Goal: Use online tool/utility: Use online tool/utility

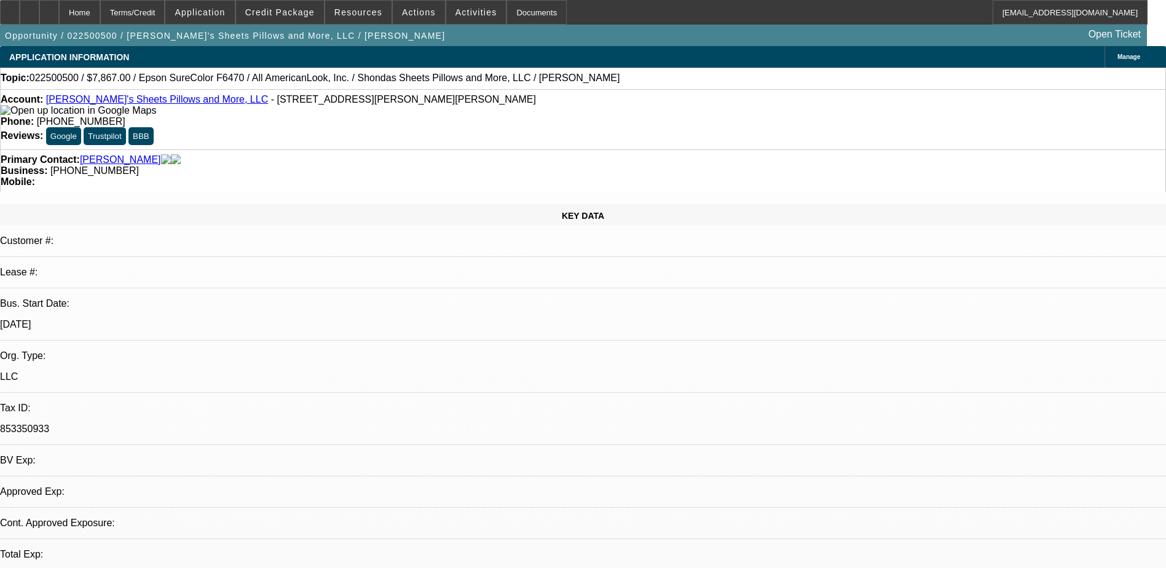
select select "0"
select select "2"
select select "0.1"
select select "1"
select select "2"
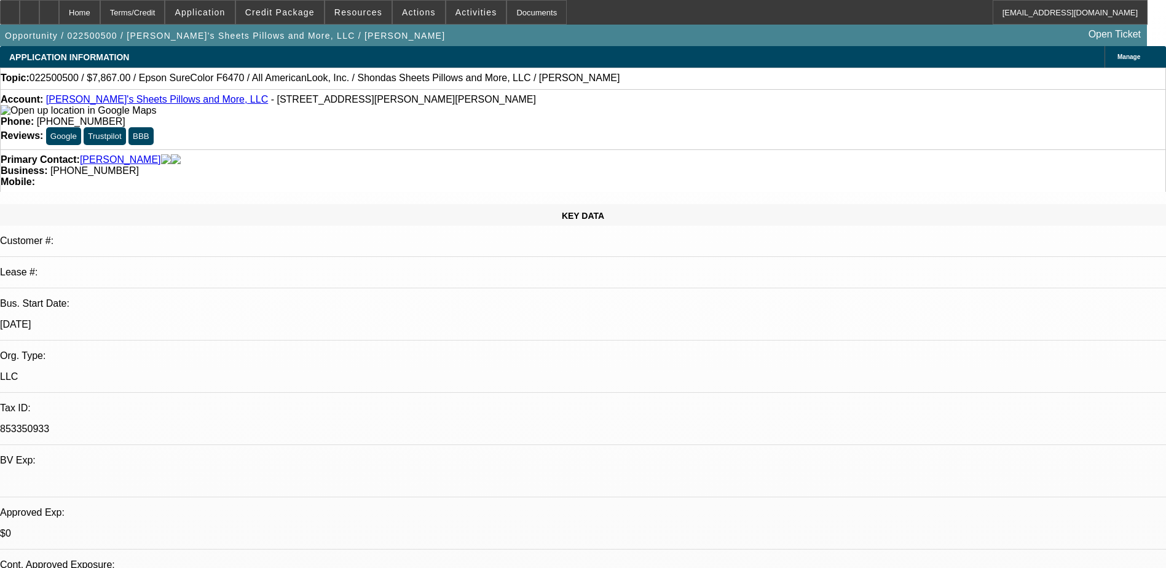
select select "4"
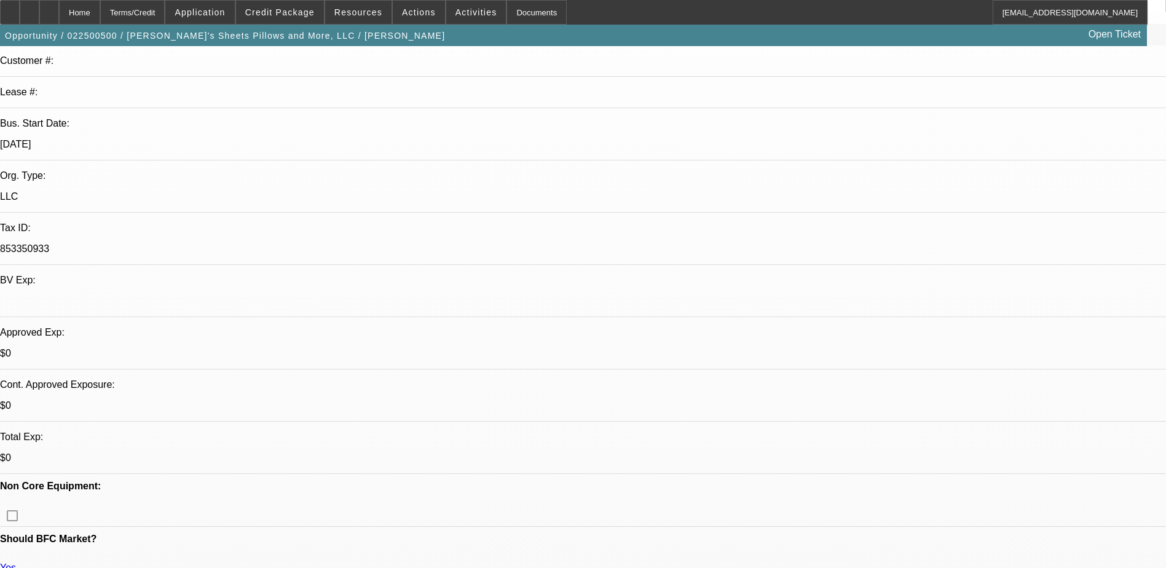
scroll to position [307, 0]
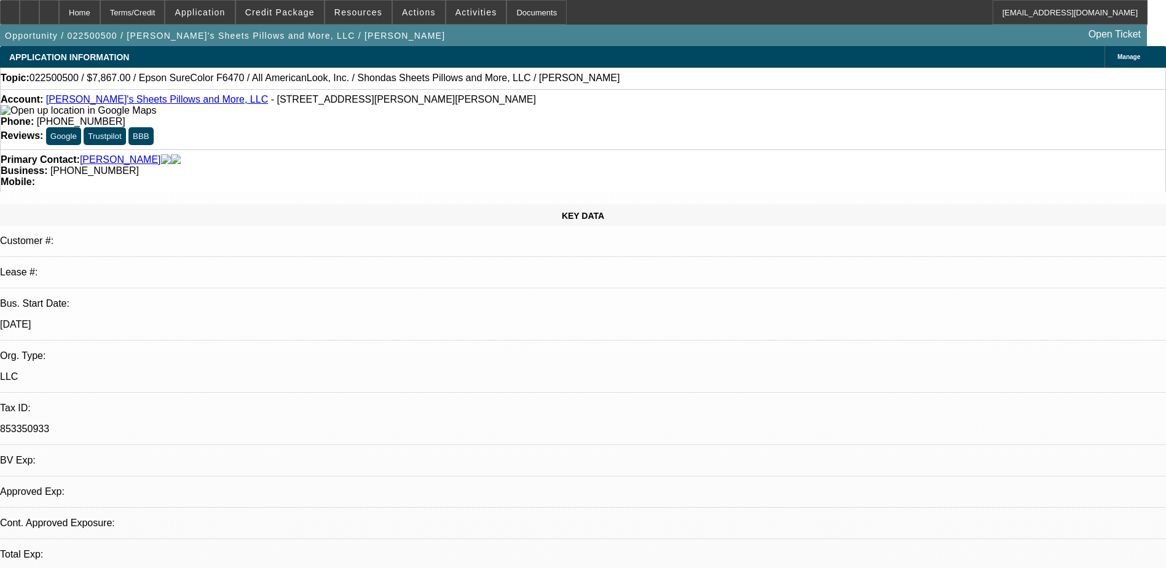
select select "0"
select select "2"
select select "0.1"
select select "4"
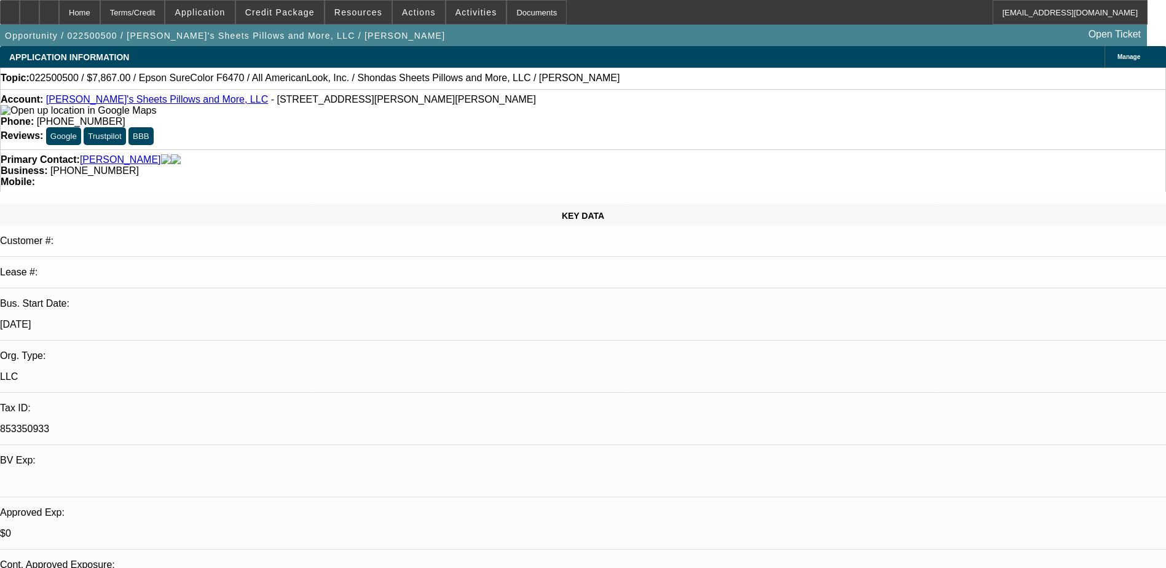
select select "0"
select select "2"
select select "0.1"
select select "1"
select select "2"
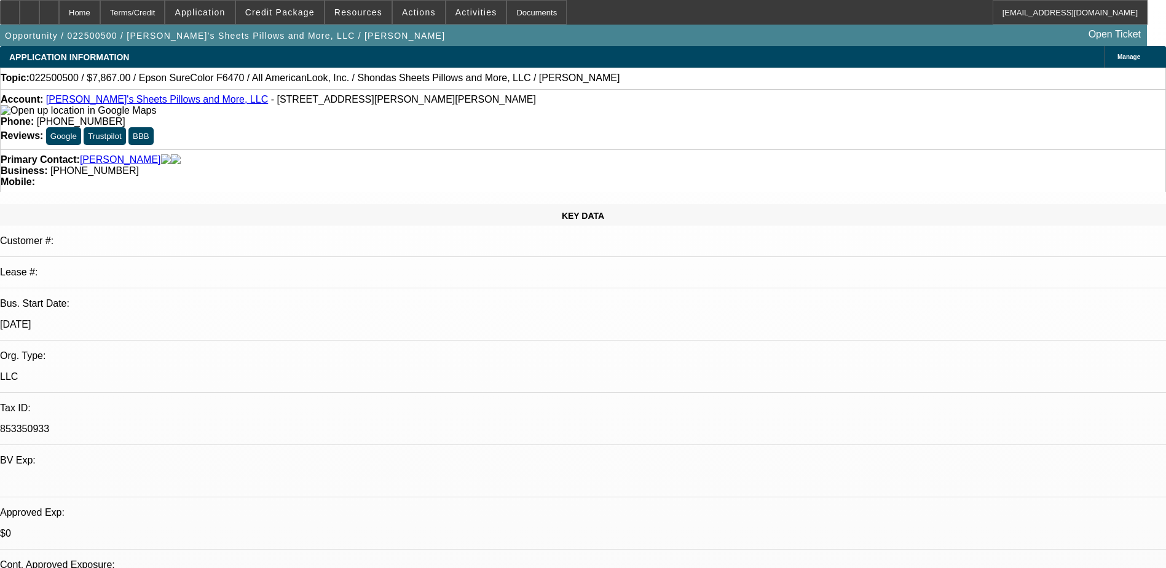
select select "4"
select select "0"
select select "2"
select select "0.1"
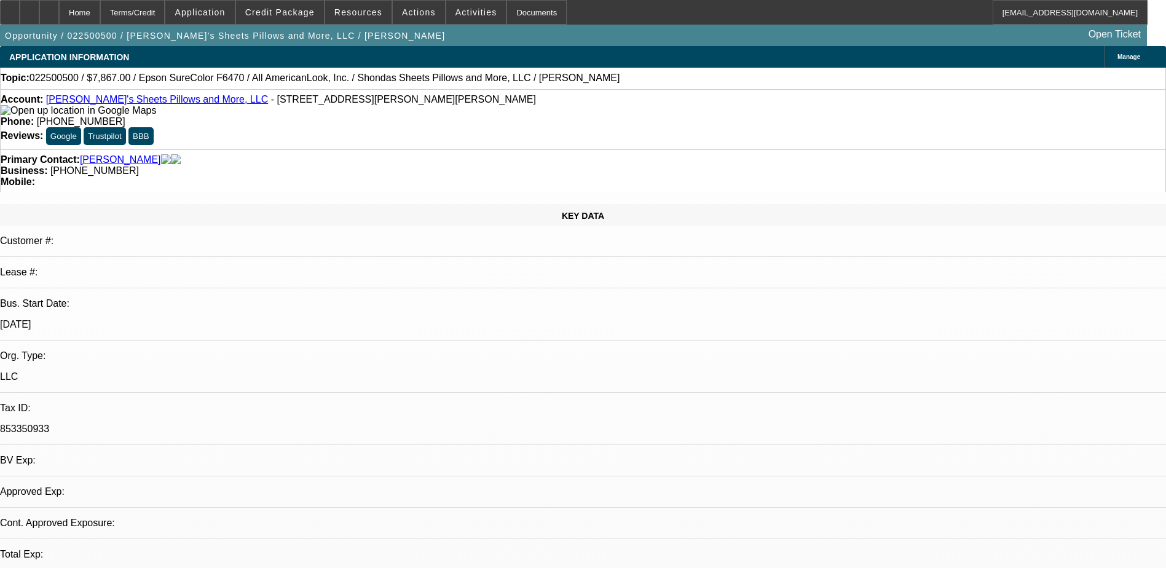
select select "4"
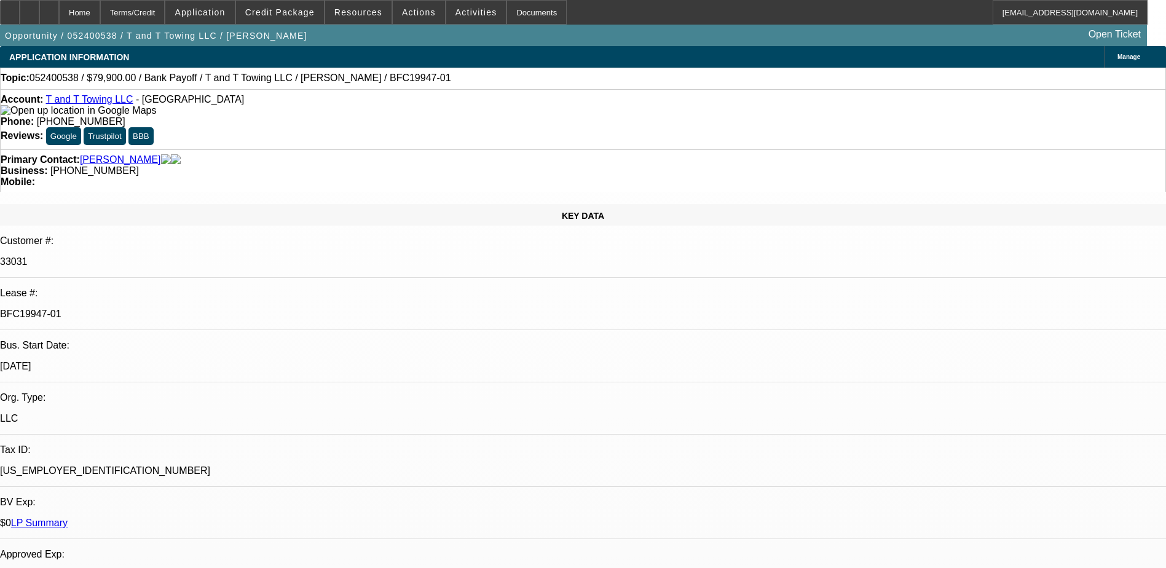
select select "0.15"
select select "0"
select select "0.15"
select select "0"
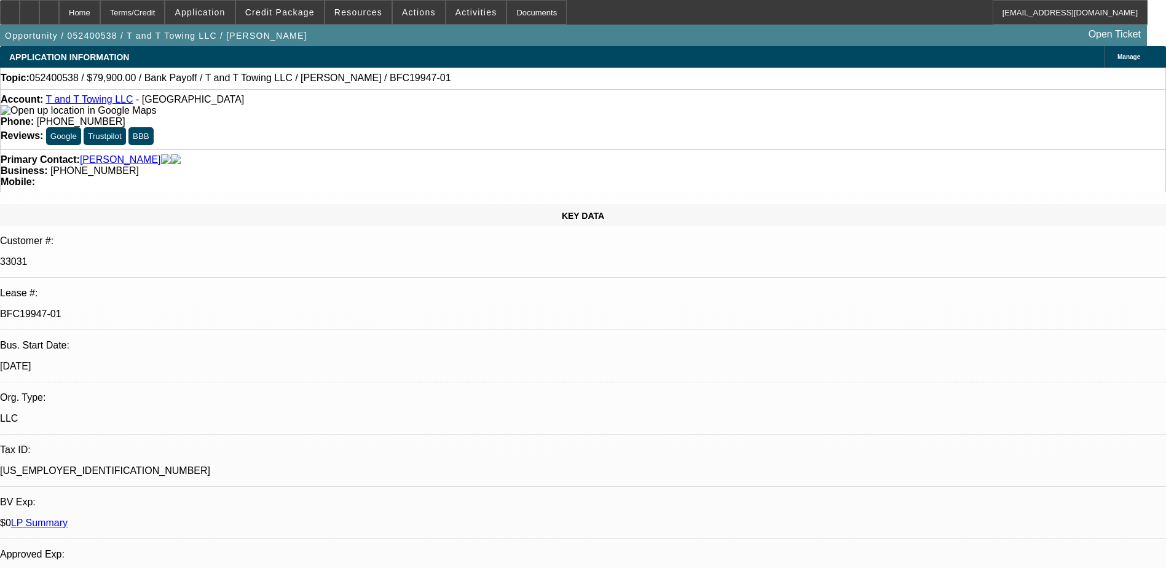
select select "0"
select select "0.15"
select select "0"
select select "0.15"
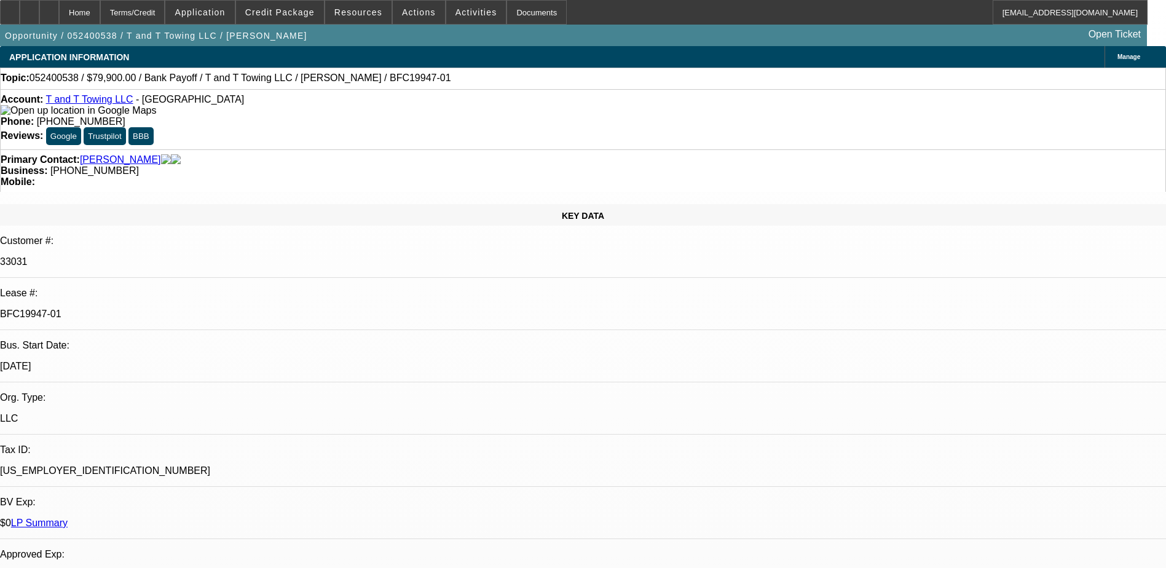
select select "0"
select select "1"
select select "2"
select select "6"
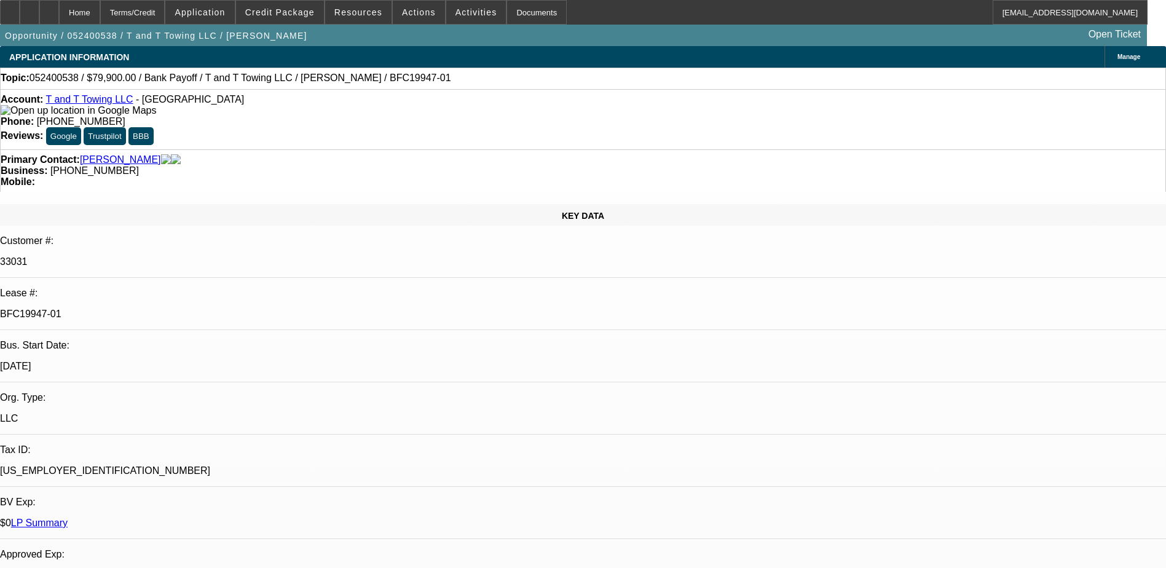
select select "1"
select select "2"
select select "6"
select select "1"
select select "2"
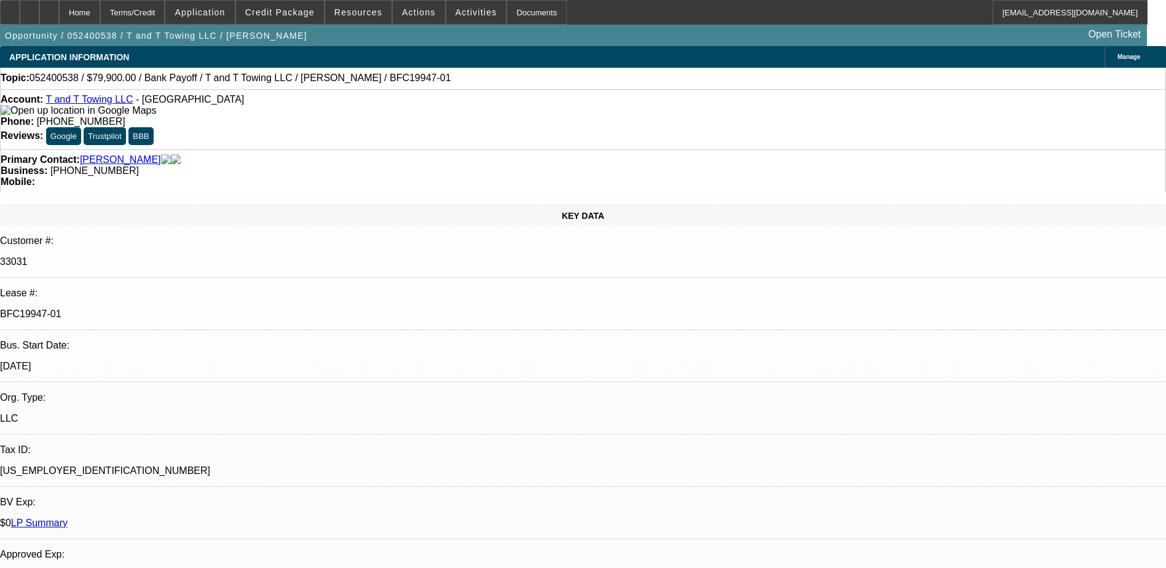
select select "6"
select select "1"
select select "2"
select select "6"
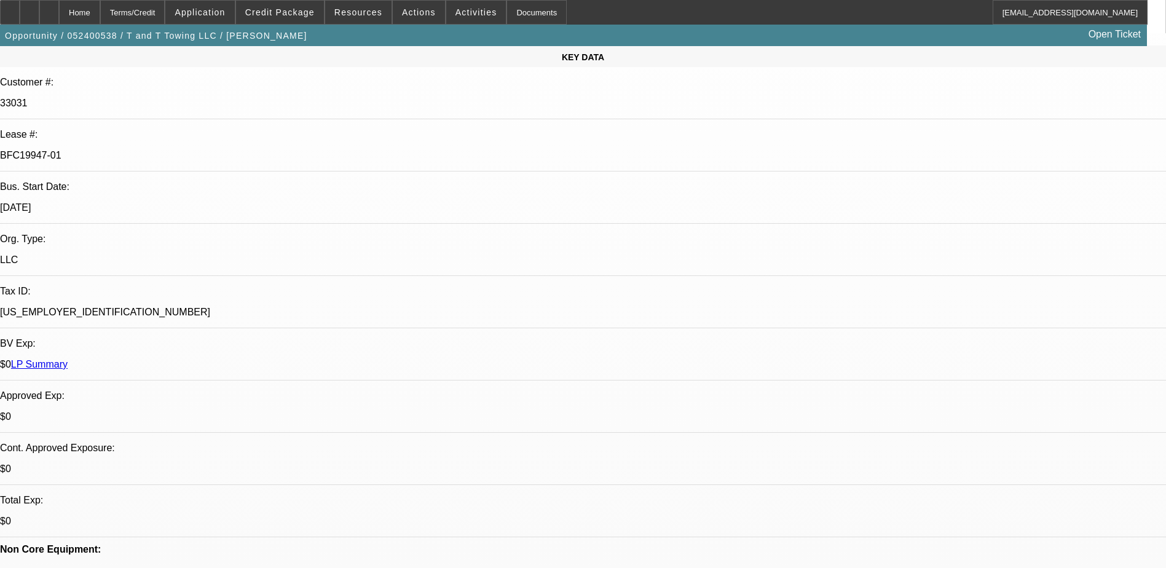
scroll to position [0, 0]
